Goal: Find specific page/section: Find specific page/section

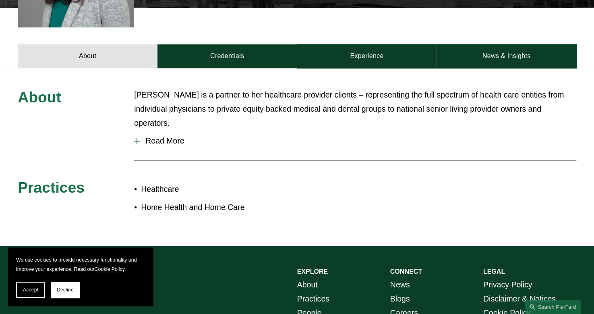
scroll to position [370, 0]
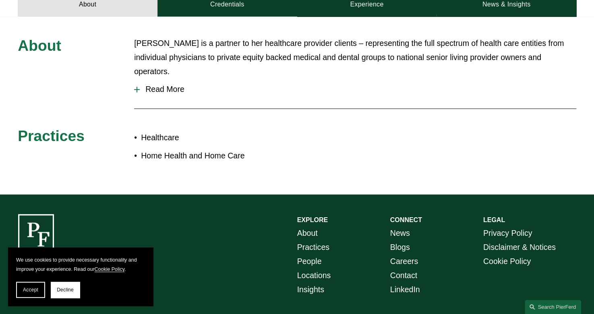
click at [137, 87] on div at bounding box center [136, 90] width 1 height 6
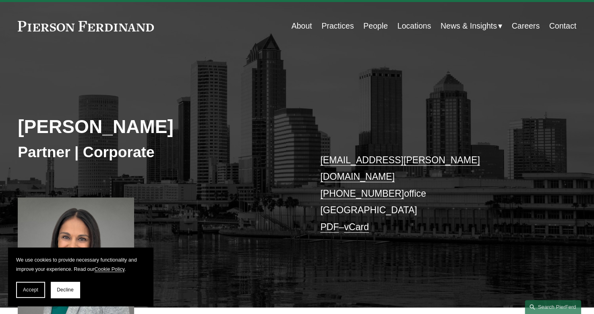
scroll to position [0, 0]
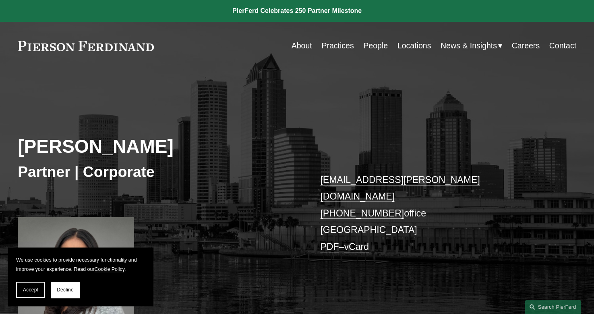
click at [377, 47] on link "People" at bounding box center [375, 46] width 25 height 16
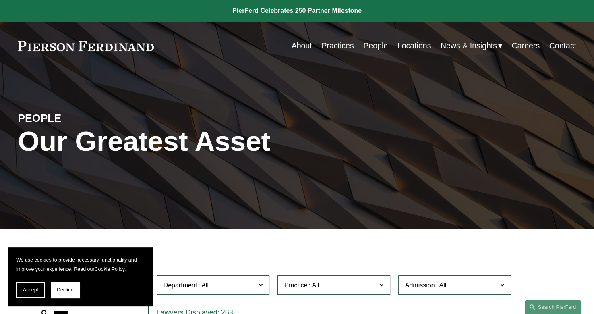
drag, startPoint x: 597, startPoint y: 10, endPoint x: 576, endPoint y: -11, distance: 29.9
click at [424, 49] on link "Locations" at bounding box center [414, 46] width 34 height 16
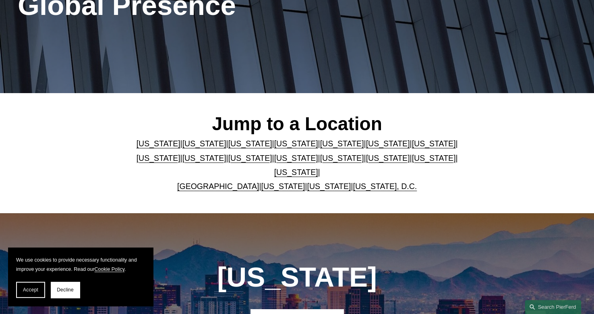
scroll to position [149, 0]
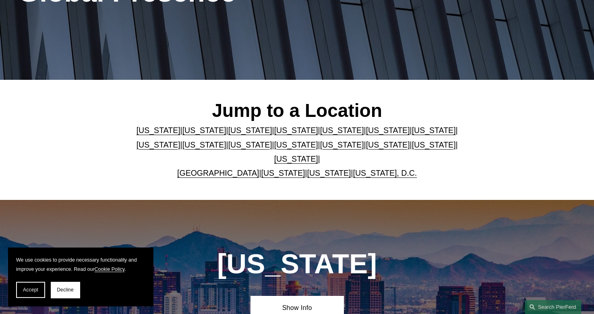
click at [411, 134] on link "[US_STATE]" at bounding box center [433, 130] width 44 height 9
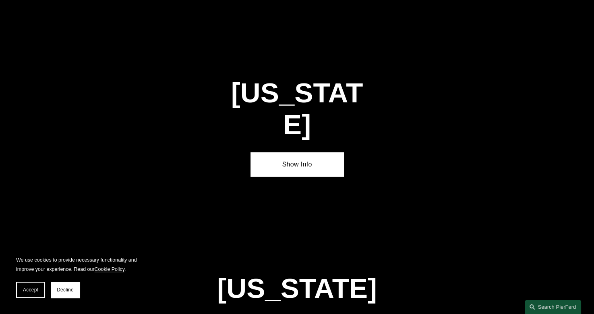
scroll to position [1360, 0]
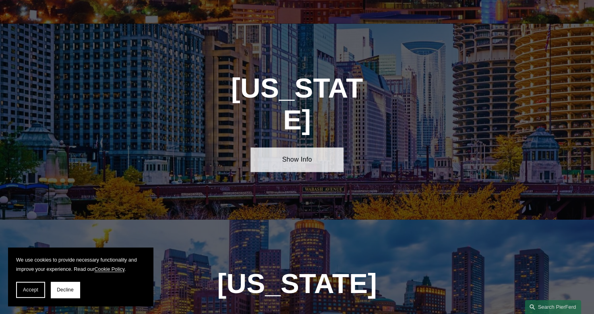
click at [302, 147] on link "Show Info" at bounding box center [296, 159] width 93 height 24
